Goal: Task Accomplishment & Management: Manage account settings

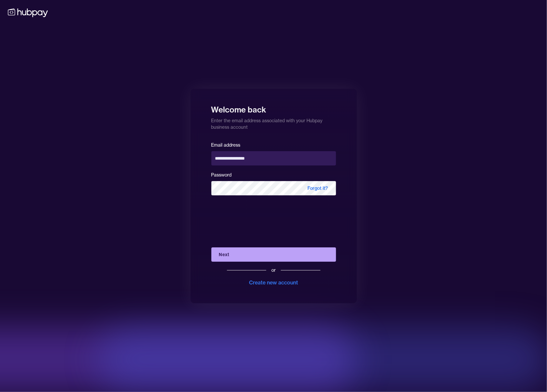
drag, startPoint x: 0, startPoint y: 0, endPoint x: 283, endPoint y: 251, distance: 378.4
click at [283, 251] on button "Next" at bounding box center [273, 254] width 125 height 14
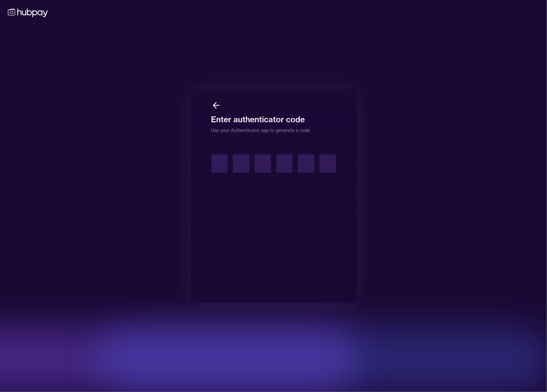
type input "*"
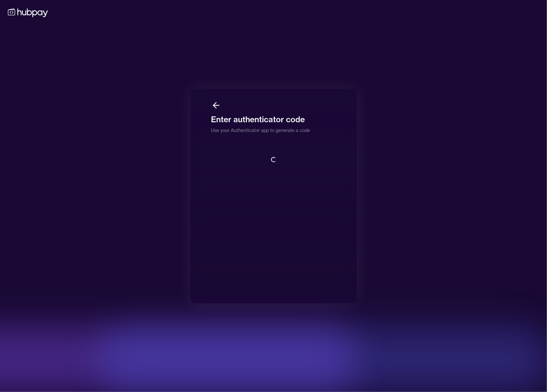
scroll to position [1, 0]
